Goal: Transaction & Acquisition: Book appointment/travel/reservation

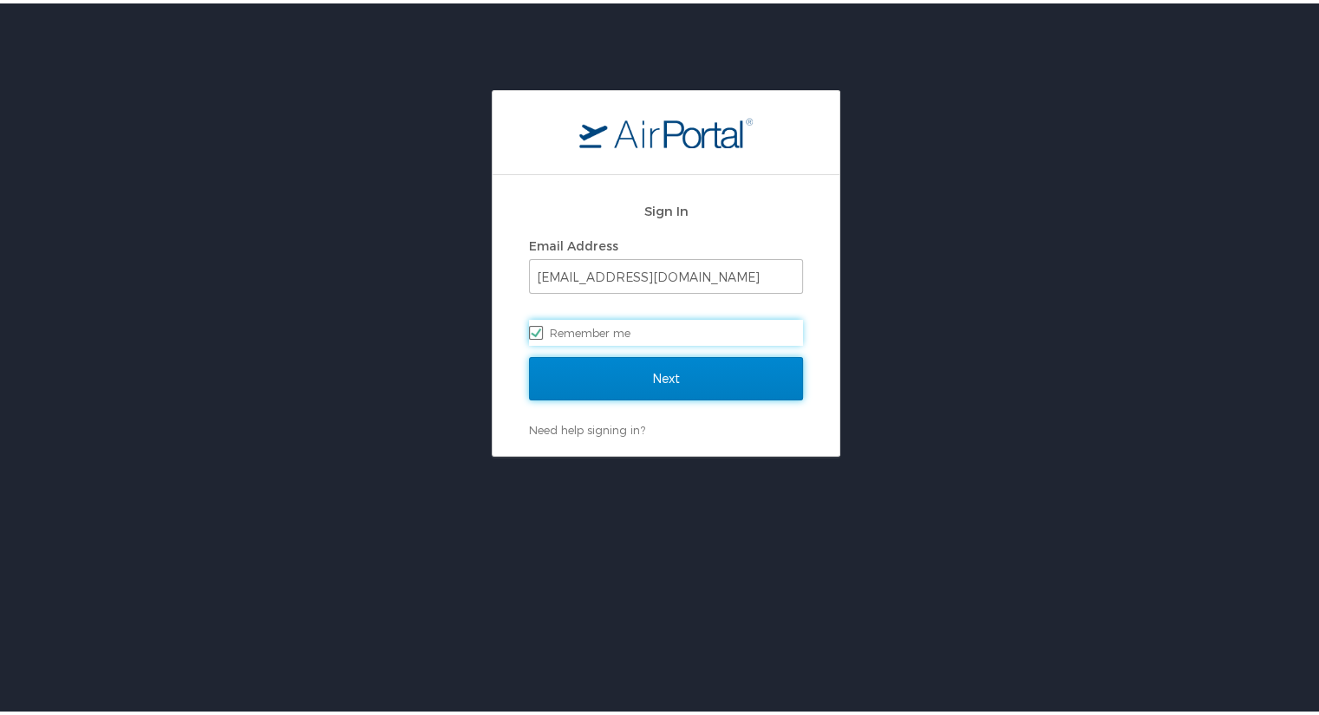
click at [591, 355] on input "Next" at bounding box center [666, 375] width 274 height 43
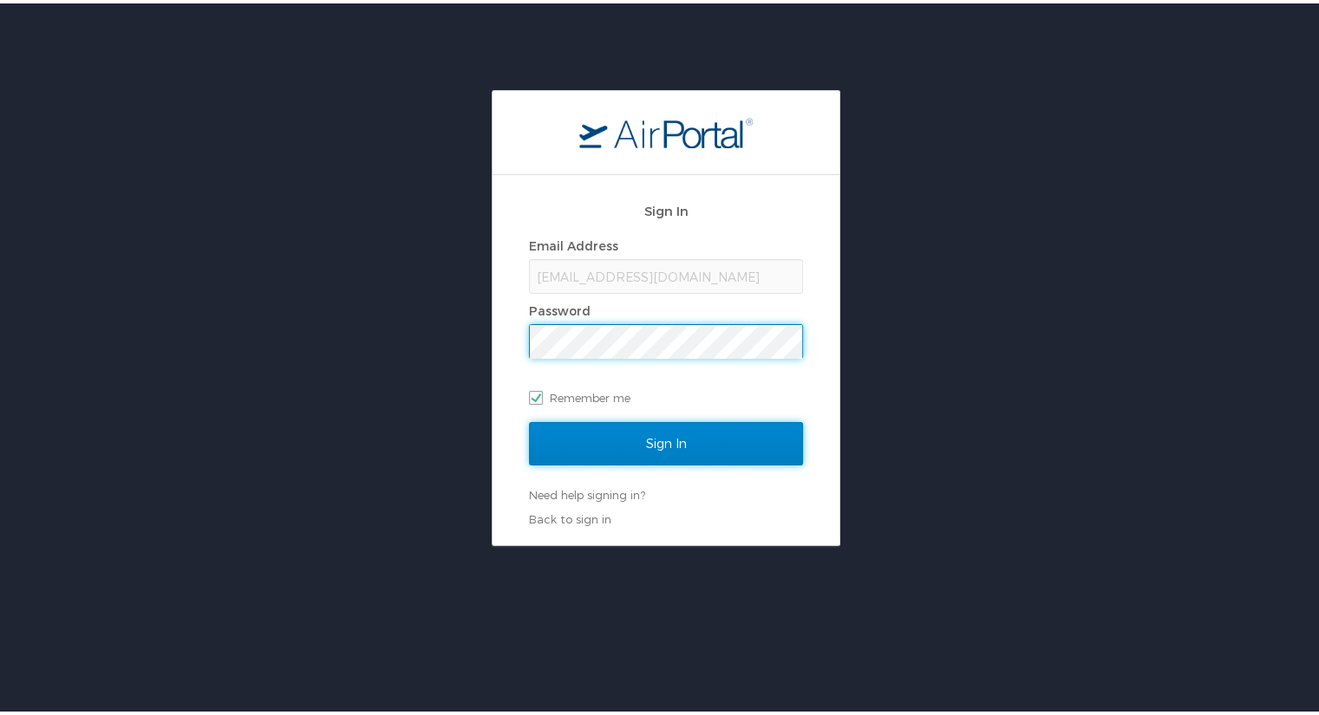
click at [649, 441] on input "Sign In" at bounding box center [666, 440] width 274 height 43
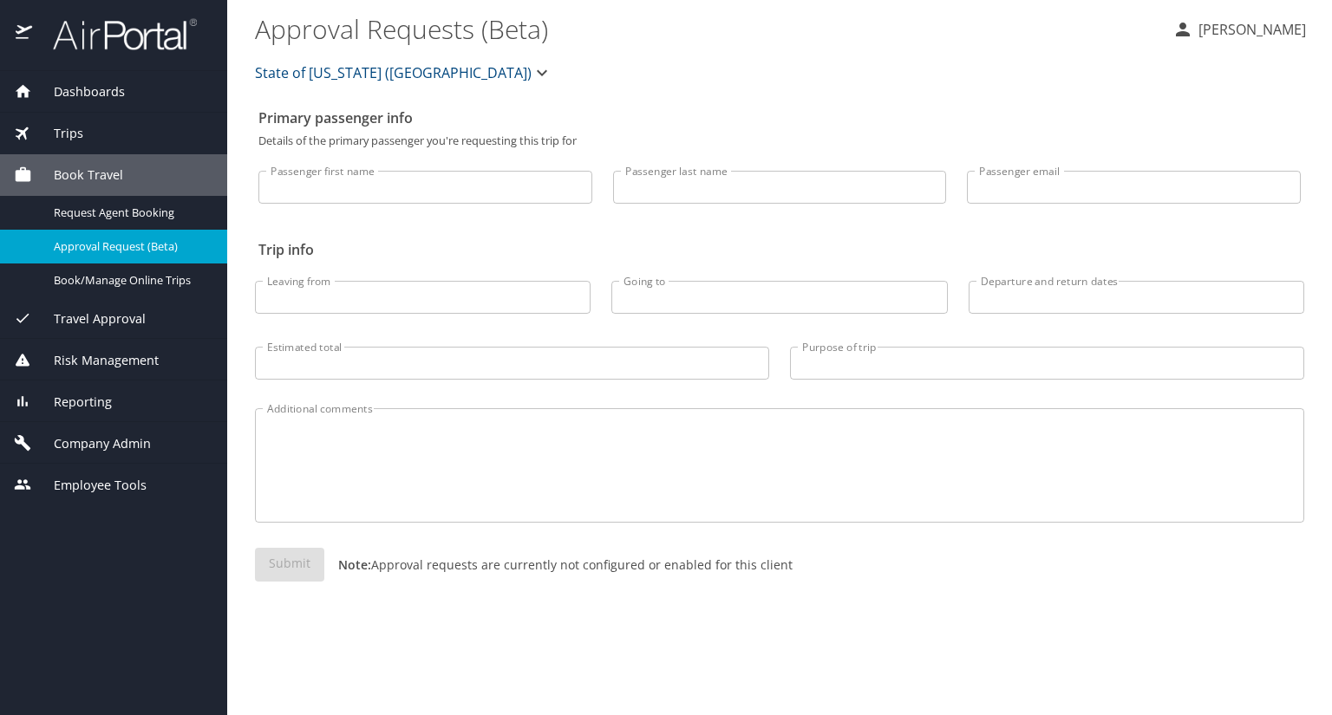
click at [104, 180] on span "Book Travel" at bounding box center [77, 175] width 91 height 19
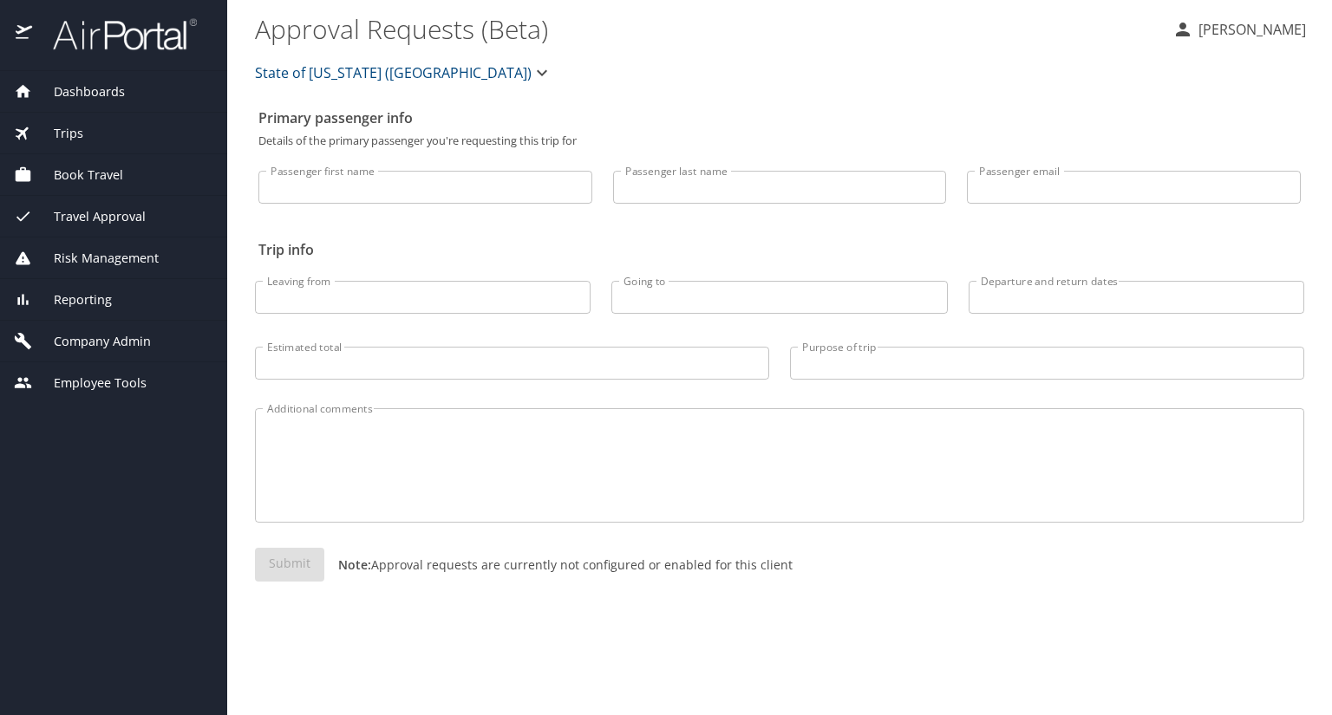
click at [104, 180] on span "Book Travel" at bounding box center [77, 175] width 91 height 19
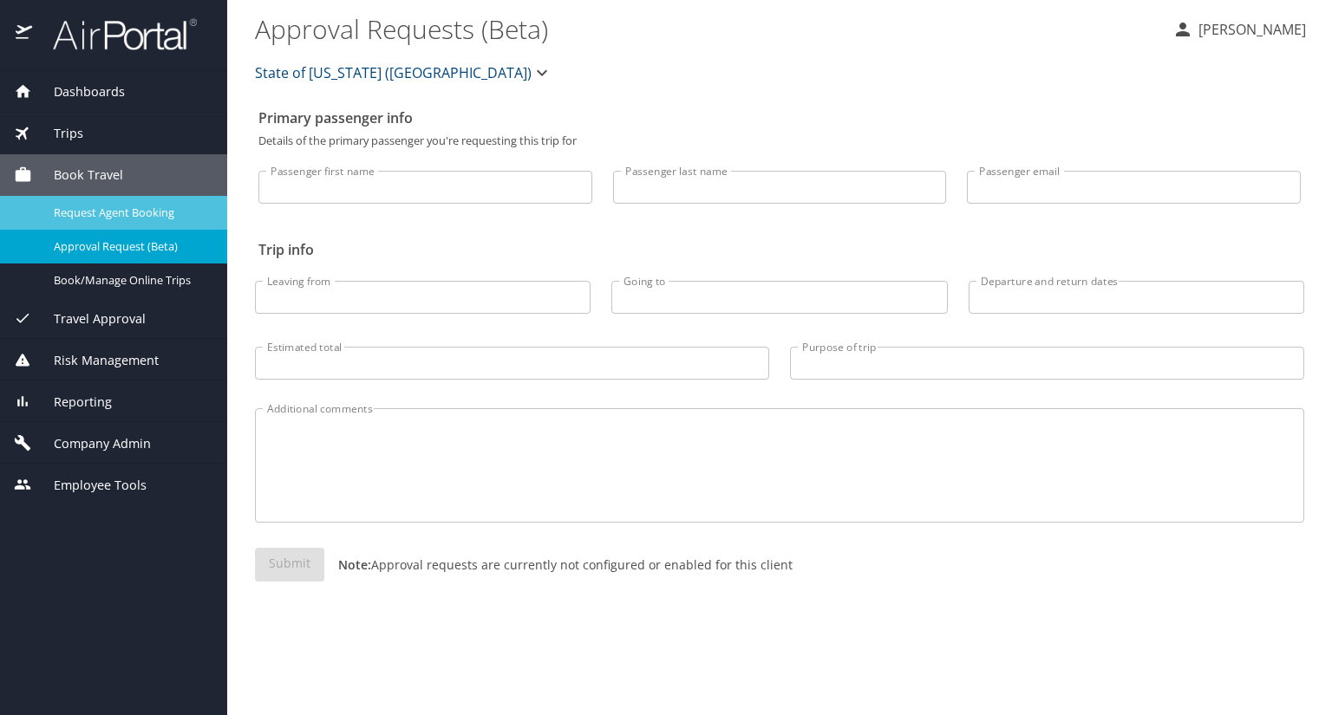
click at [97, 212] on span "Request Agent Booking" at bounding box center [130, 213] width 153 height 16
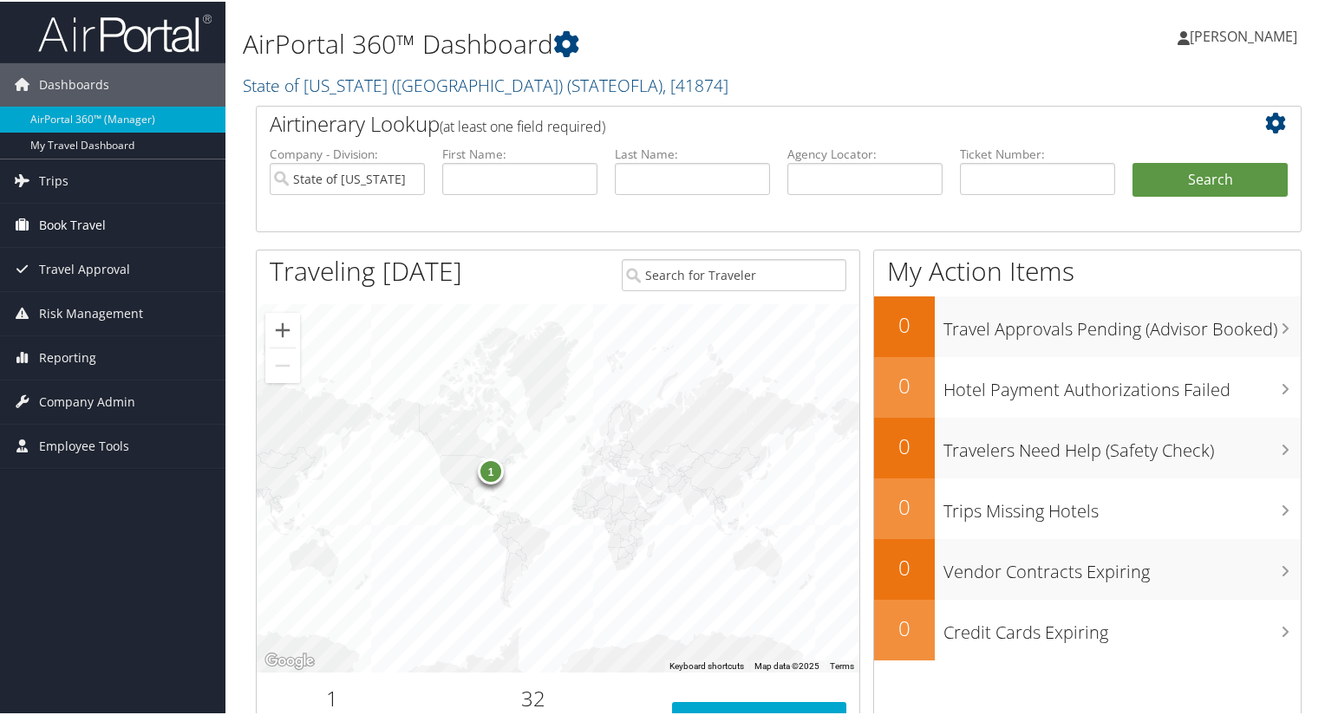
click at [88, 232] on span "Book Travel" at bounding box center [72, 223] width 67 height 43
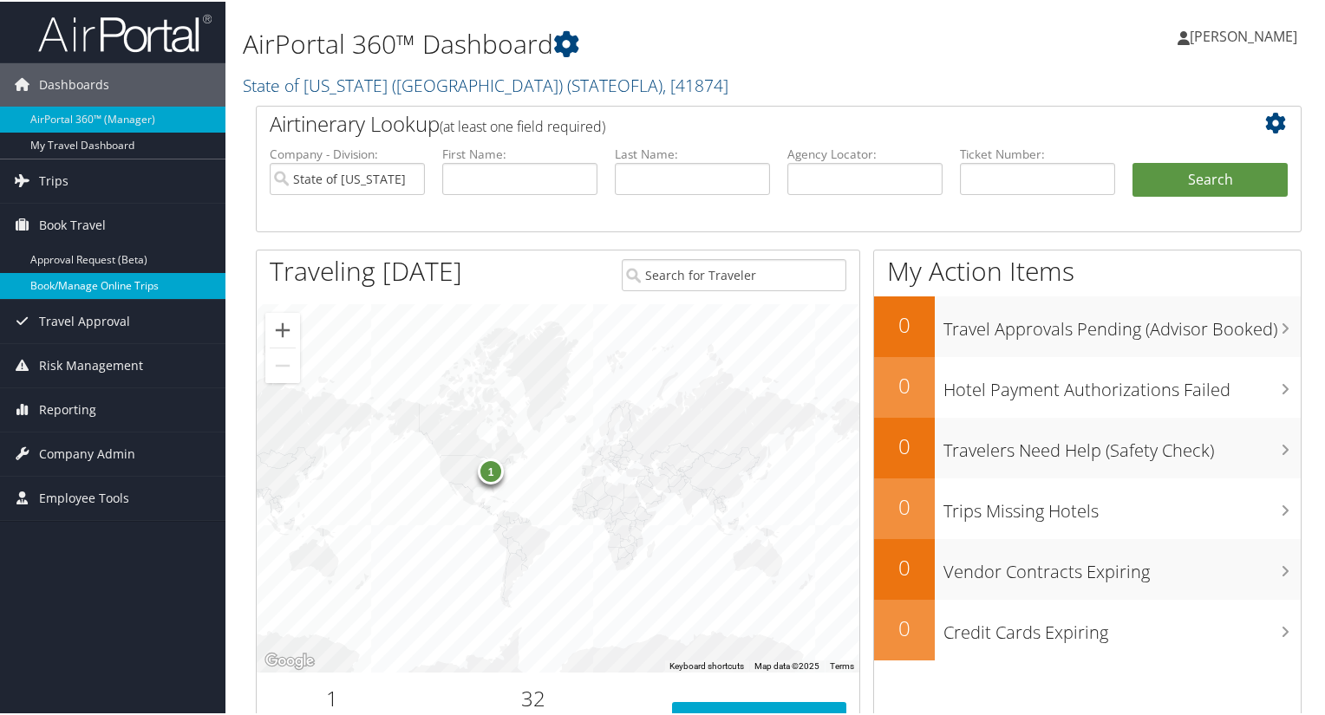
click at [78, 289] on link "Book/Manage Online Trips" at bounding box center [112, 284] width 225 height 26
